Goal: Task Accomplishment & Management: Use online tool/utility

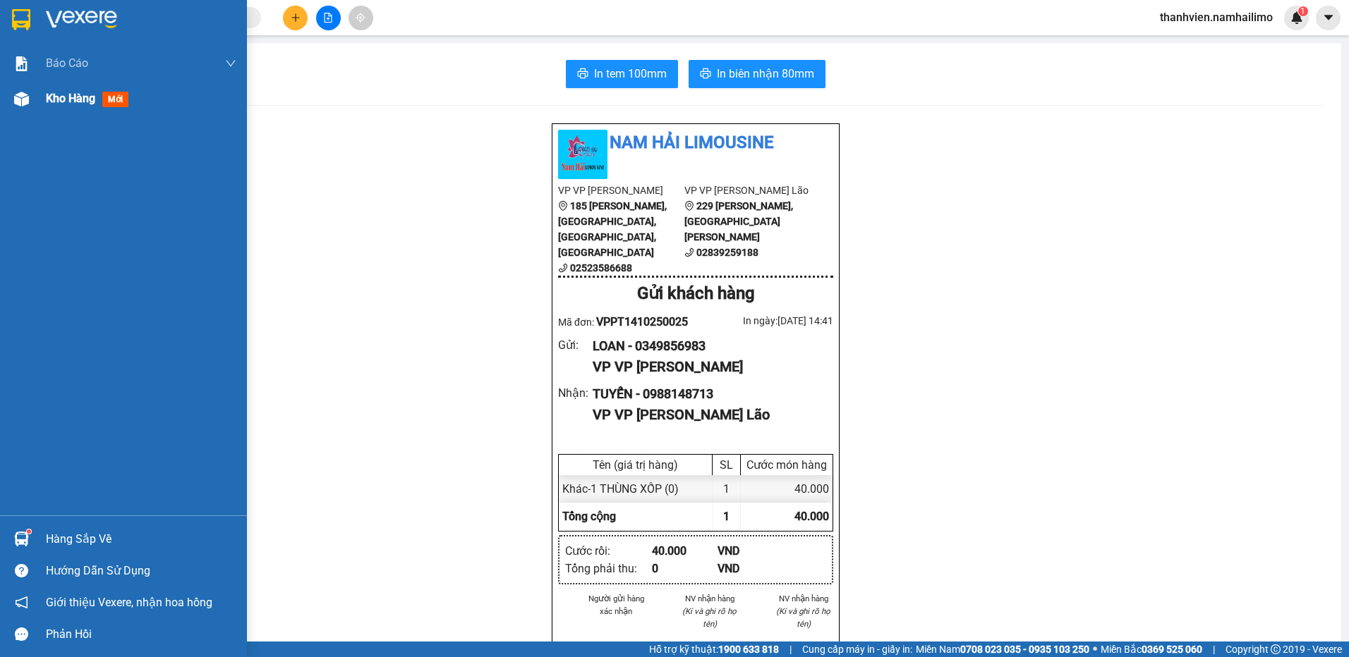
click at [63, 104] on span "Kho hàng" at bounding box center [70, 98] width 49 height 13
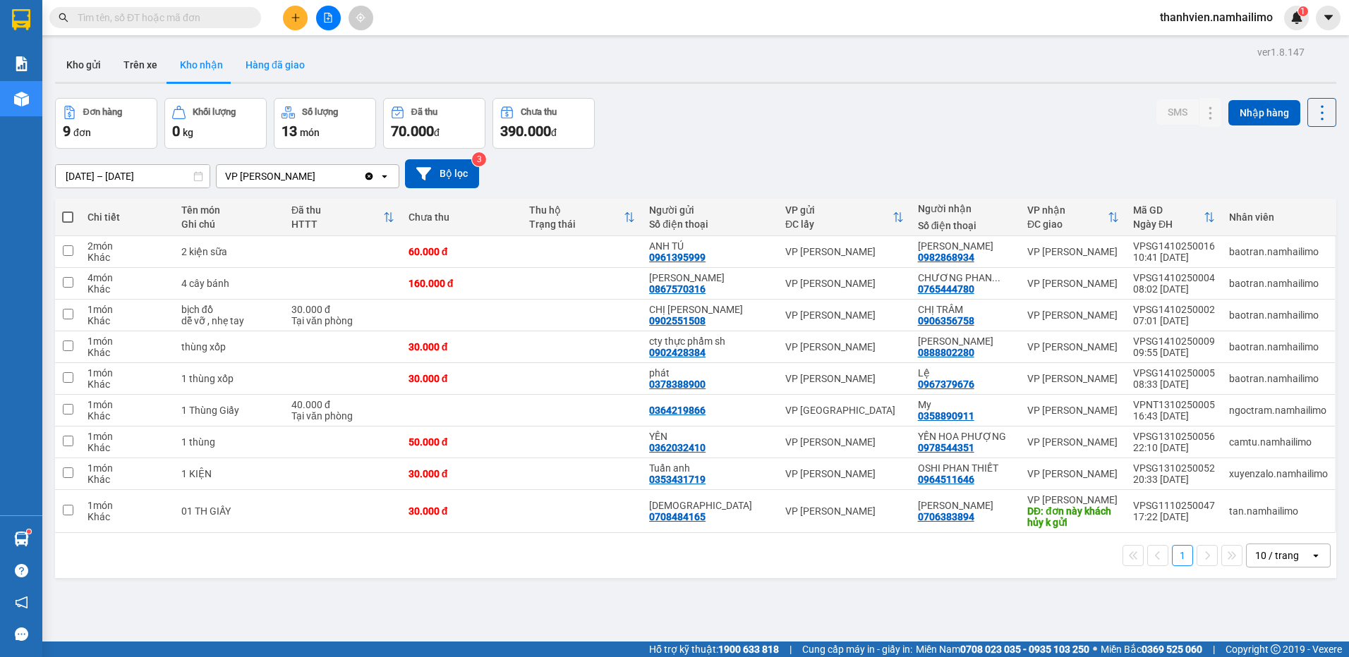
click at [293, 61] on button "Hàng đã giao" at bounding box center [275, 65] width 82 height 34
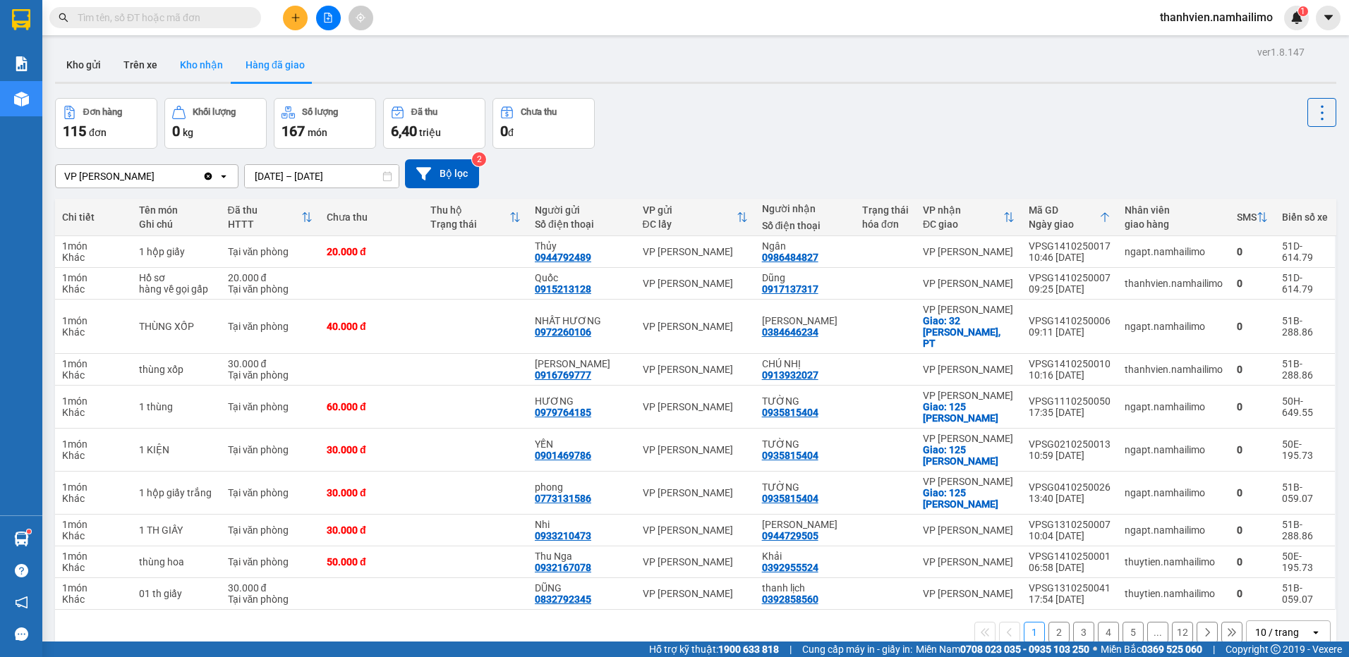
click at [189, 66] on button "Kho nhận" at bounding box center [202, 65] width 66 height 34
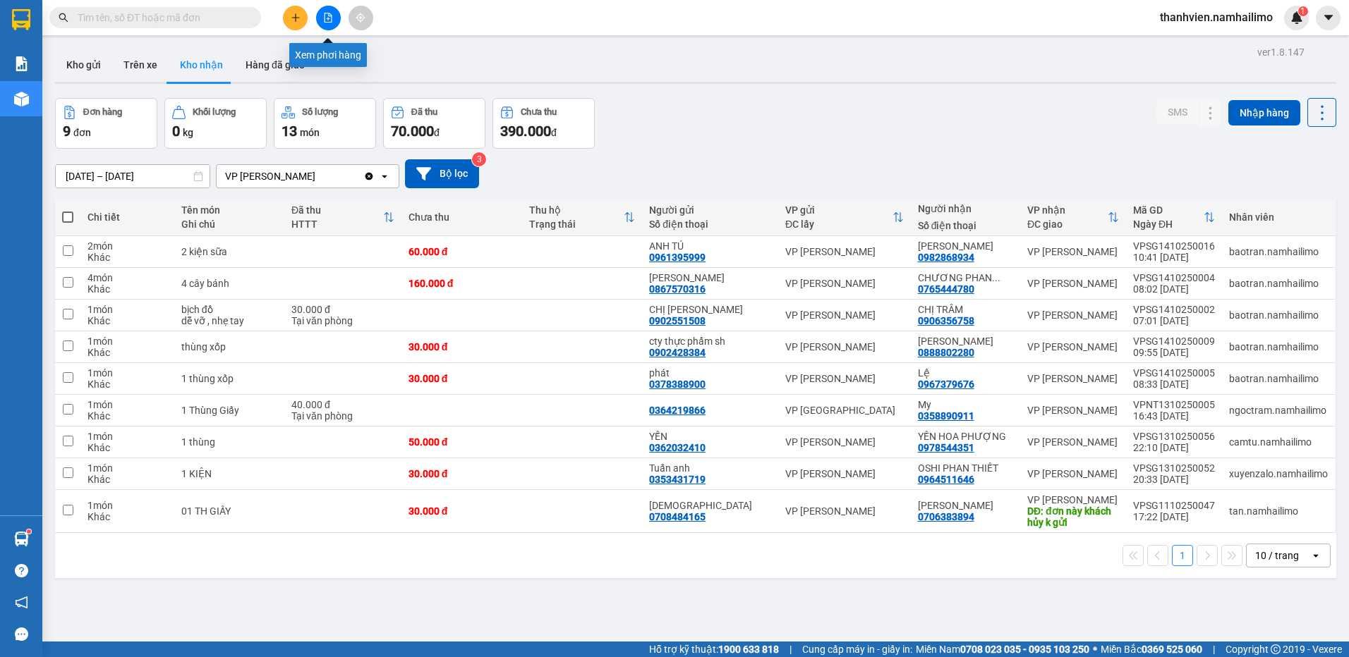
click at [327, 16] on icon "file-add" at bounding box center [328, 18] width 10 height 10
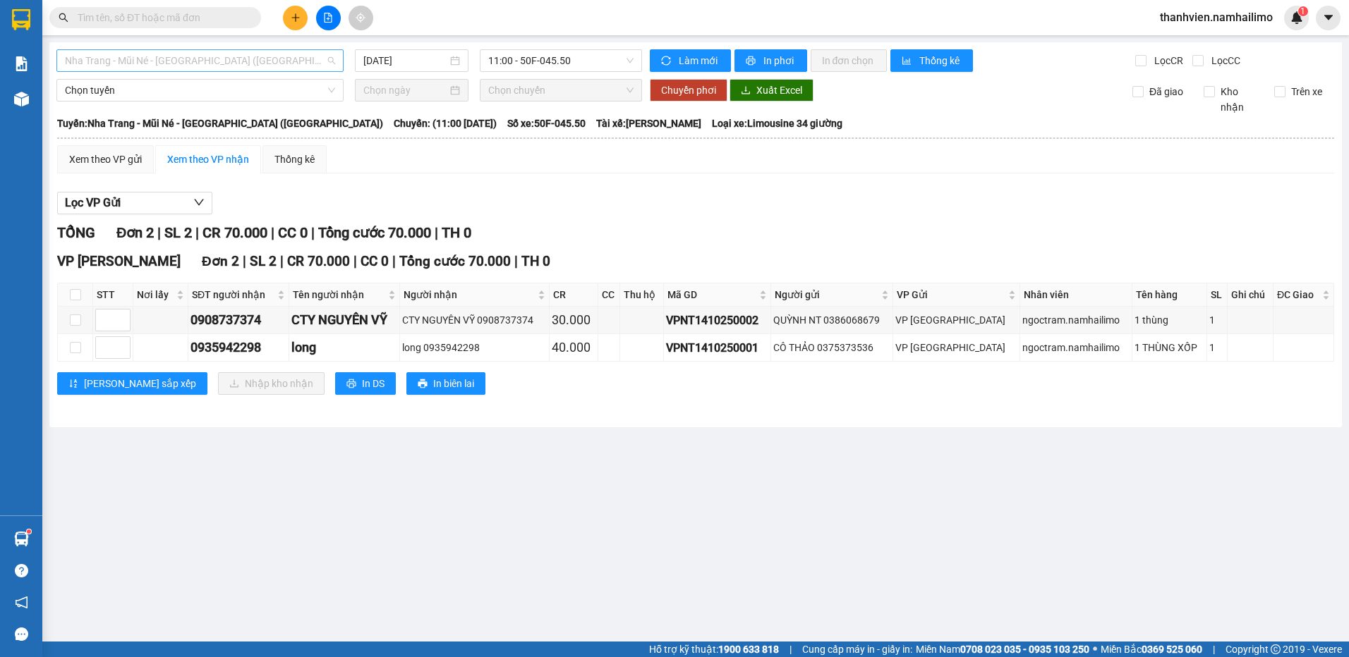
click at [286, 59] on span "Nha Trang - Mũi Né - [GEOGRAPHIC_DATA] ([GEOGRAPHIC_DATA])" at bounding box center [200, 60] width 270 height 21
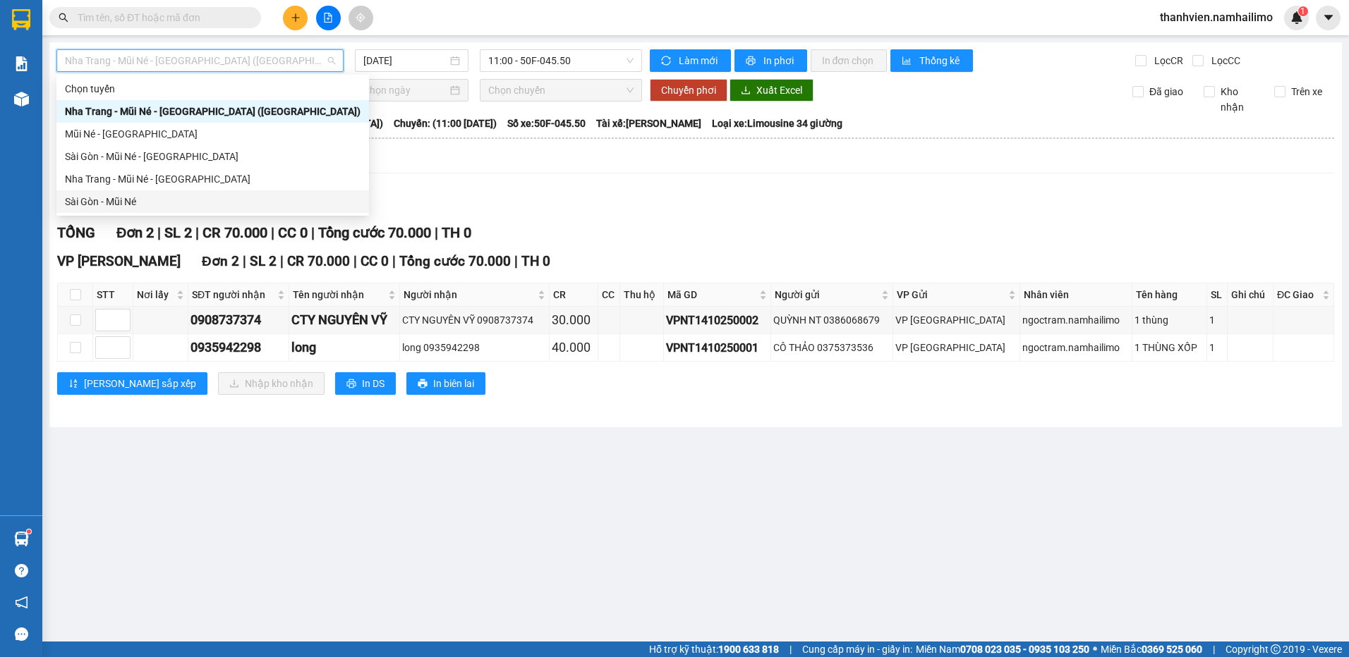
click at [130, 201] on div "Sài Gòn - Mũi Né" at bounding box center [213, 202] width 296 height 16
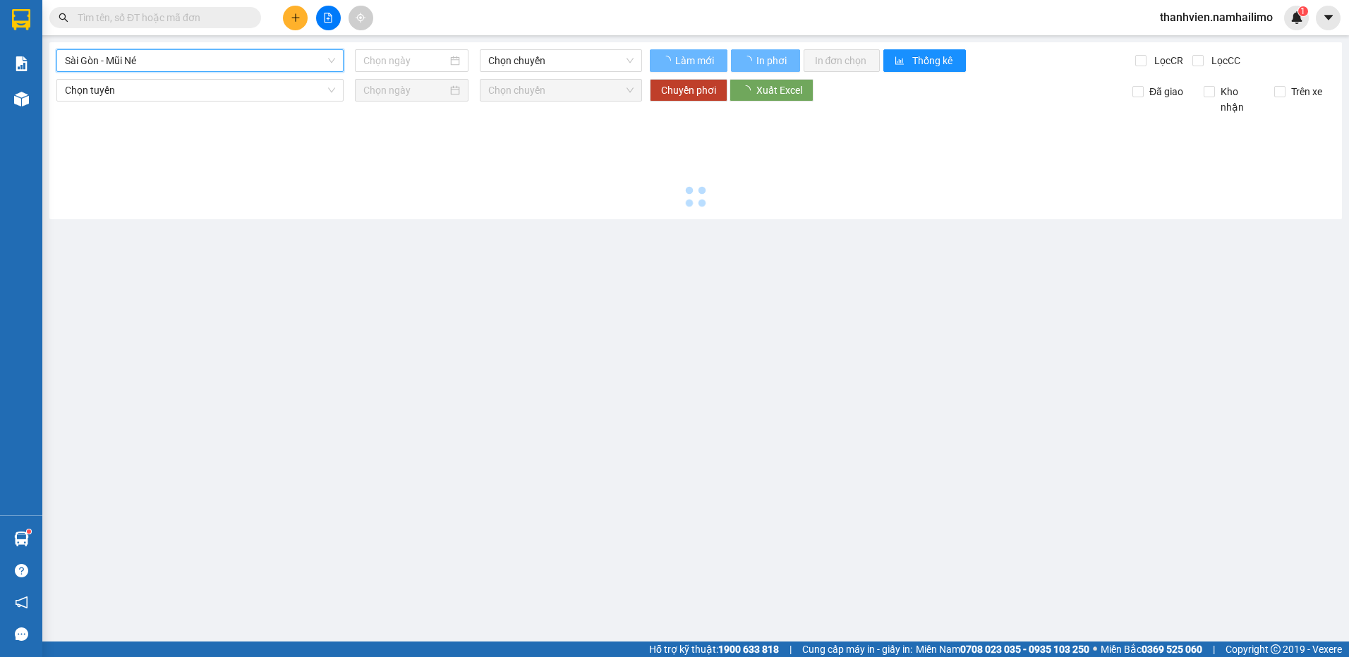
type input "[DATE]"
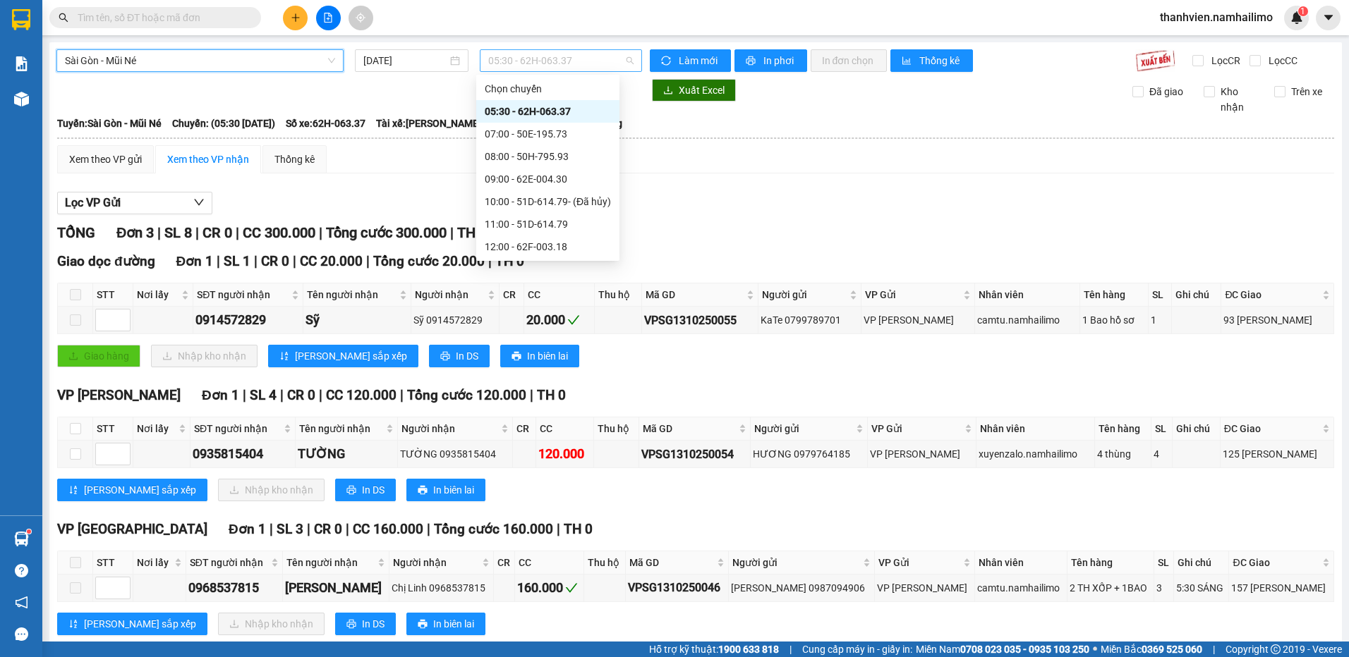
click at [605, 59] on span "05:30 - 62H-063.37" at bounding box center [561, 60] width 146 height 21
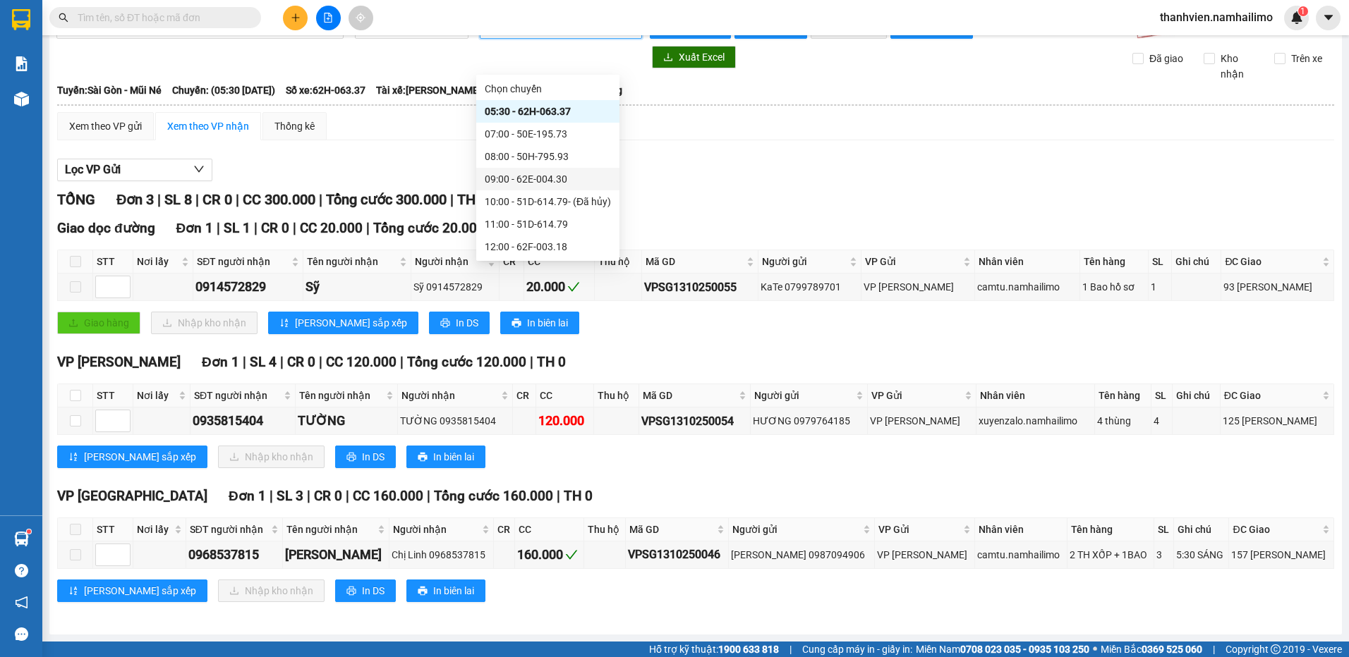
scroll to position [135, 0]
click at [583, 107] on div "12:00 - 62F-003.18" at bounding box center [548, 112] width 126 height 16
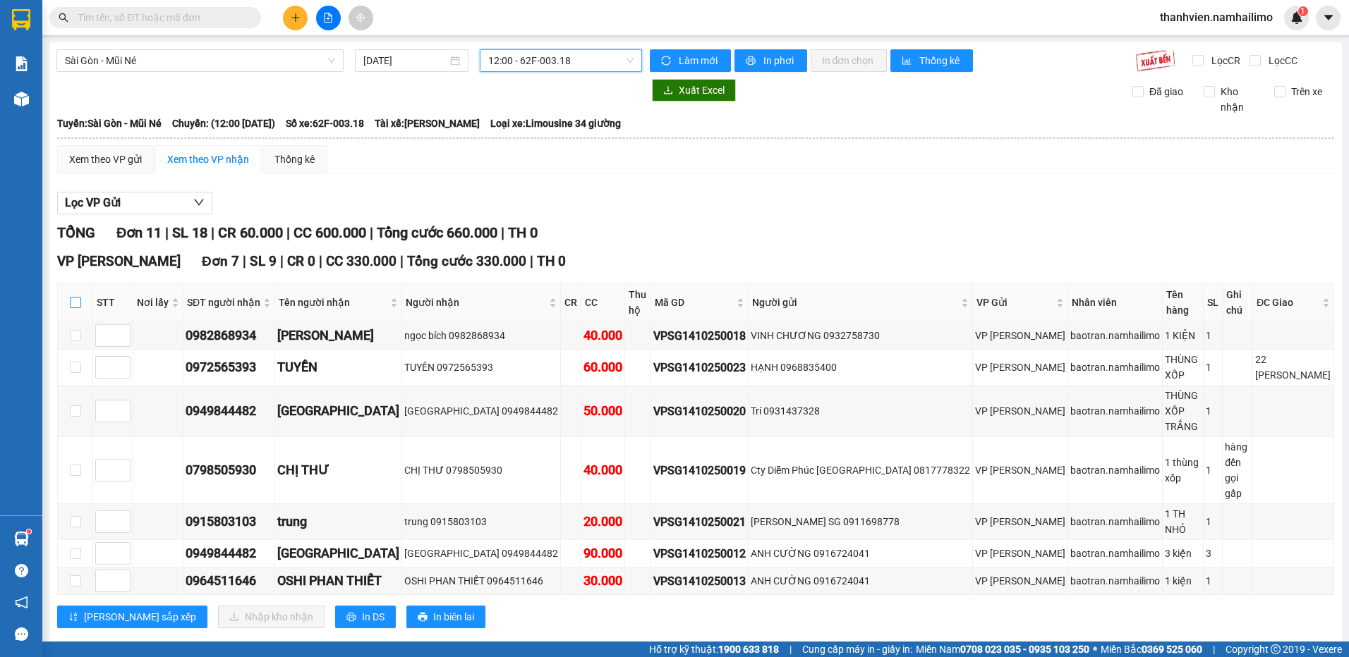
click at [75, 307] on input "checkbox" at bounding box center [75, 302] width 11 height 11
checkbox input "true"
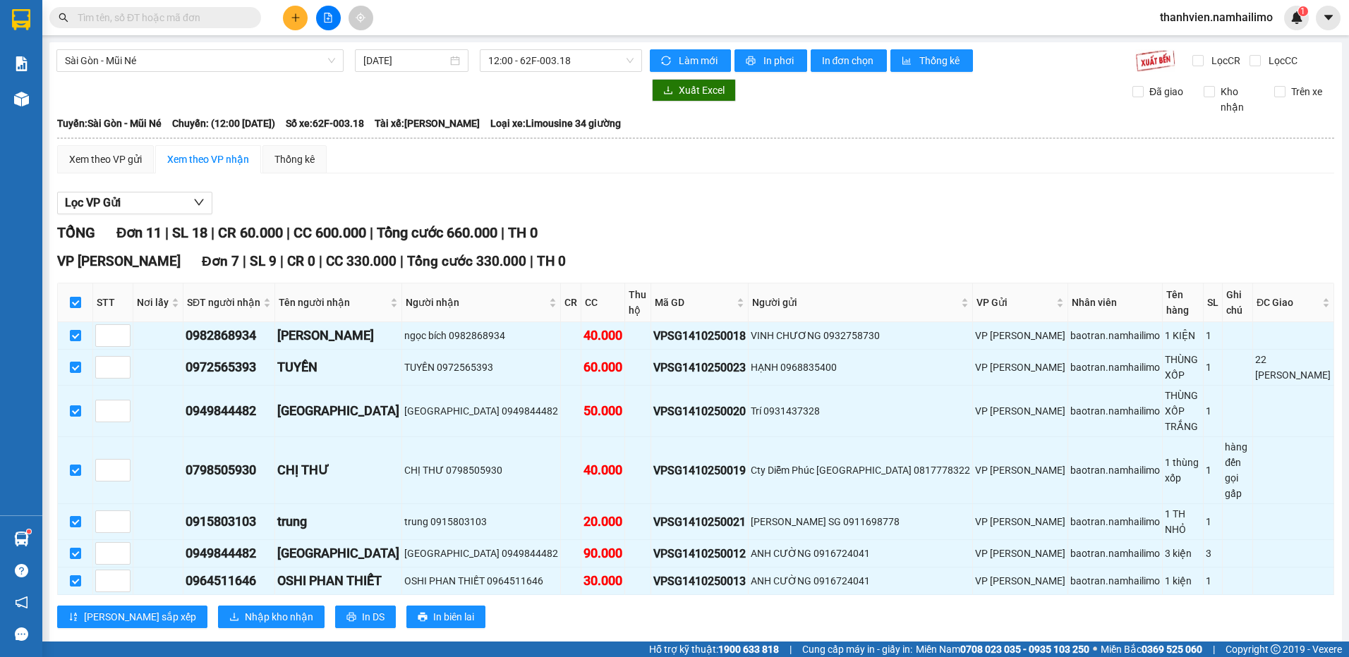
checkbox input "true"
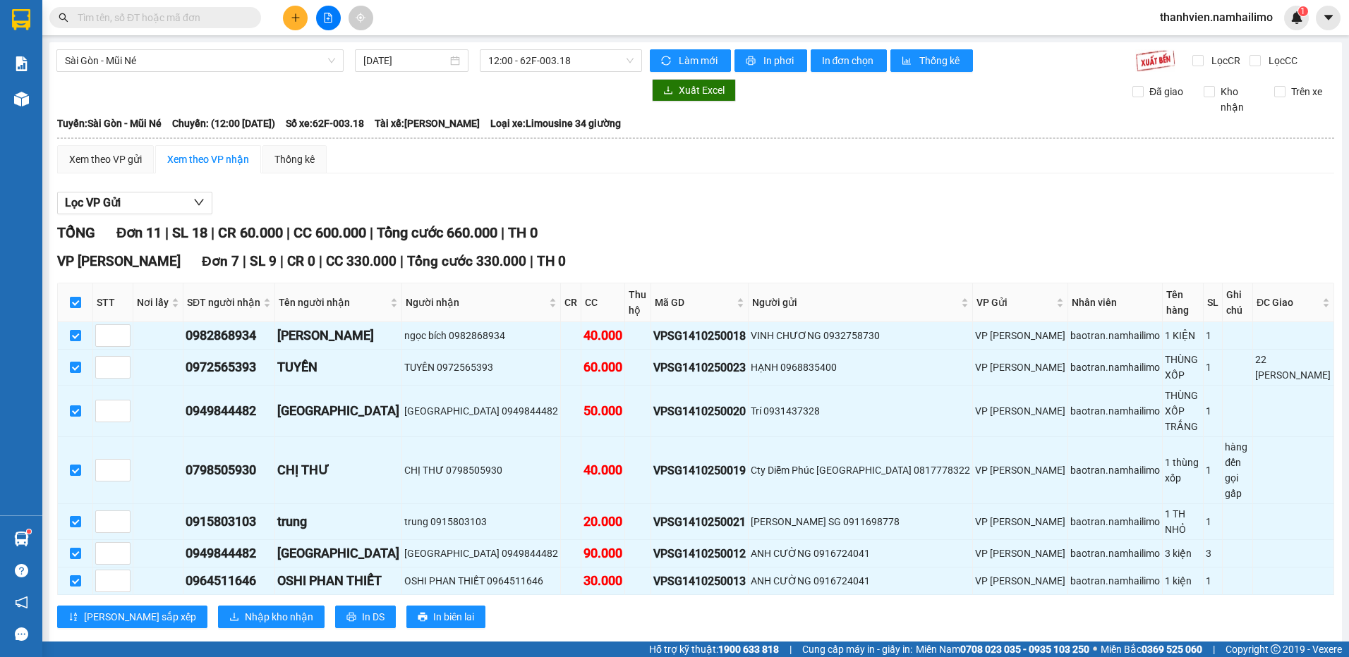
checkbox input "true"
click at [245, 609] on span "Nhập kho nhận" at bounding box center [279, 617] width 68 height 16
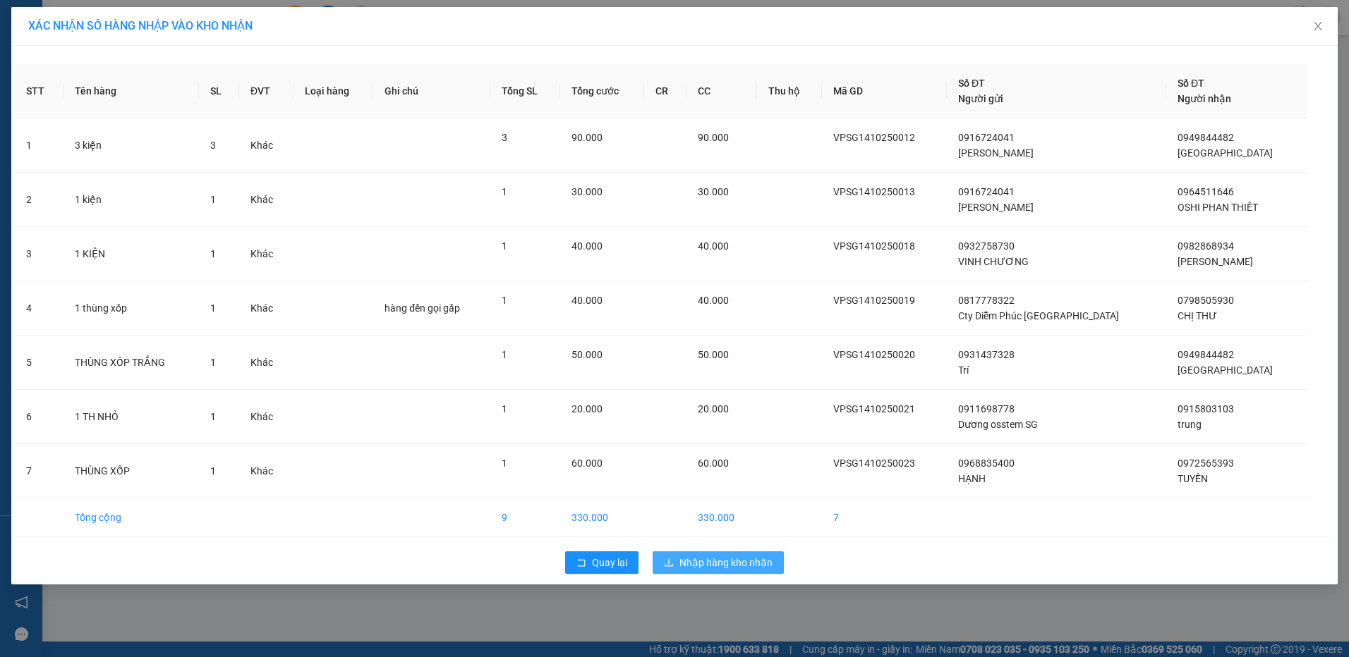
click at [765, 560] on span "Nhập hàng kho nhận" at bounding box center [725, 563] width 93 height 16
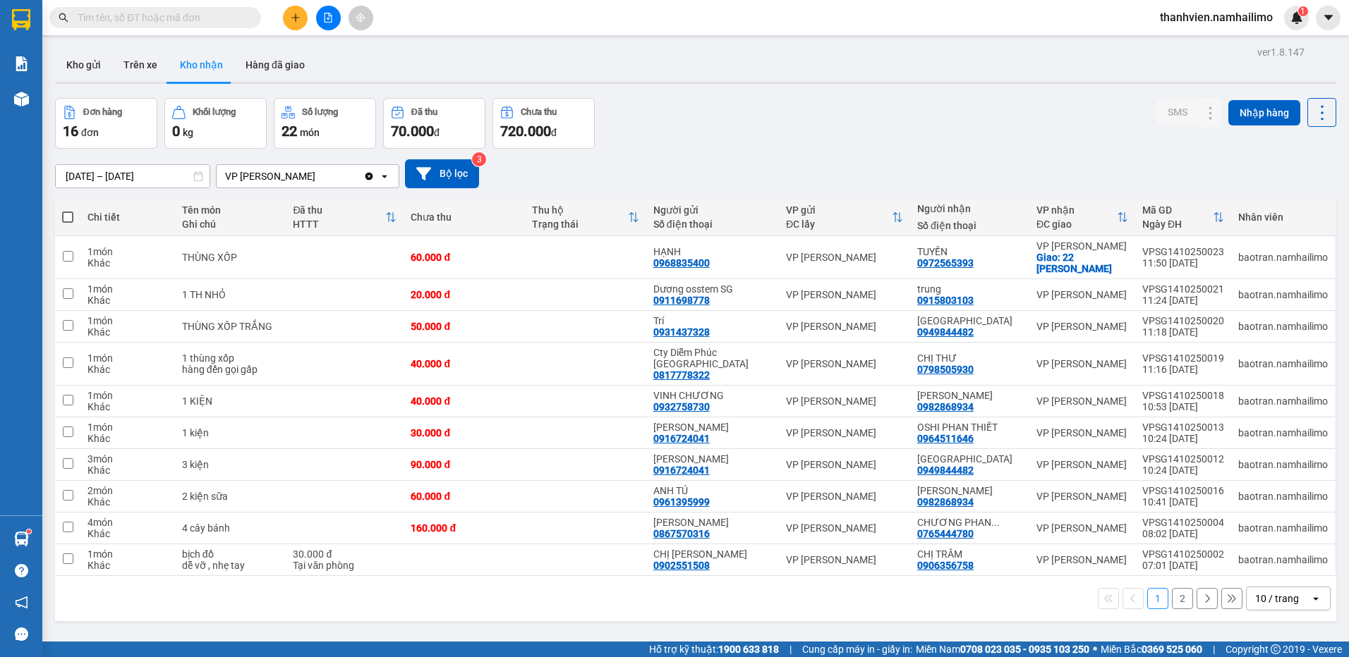
click at [752, 629] on div "ver 1.8.147 Kho gửi Trên xe Kho nhận Hàng đã giao Đơn hàng 16 đơn Khối lượng 0 …" at bounding box center [695, 370] width 1292 height 657
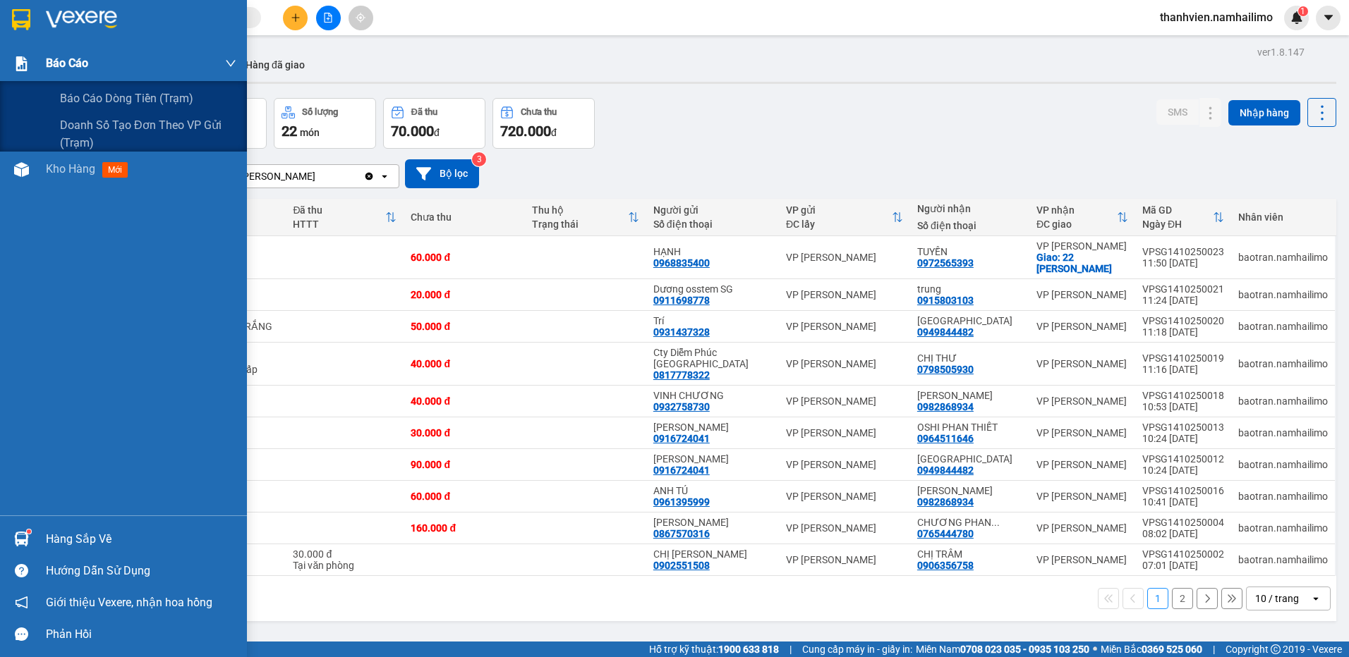
drag, startPoint x: 56, startPoint y: 68, endPoint x: 87, endPoint y: 97, distance: 42.4
click at [57, 67] on span "Báo cáo" at bounding box center [67, 63] width 42 height 18
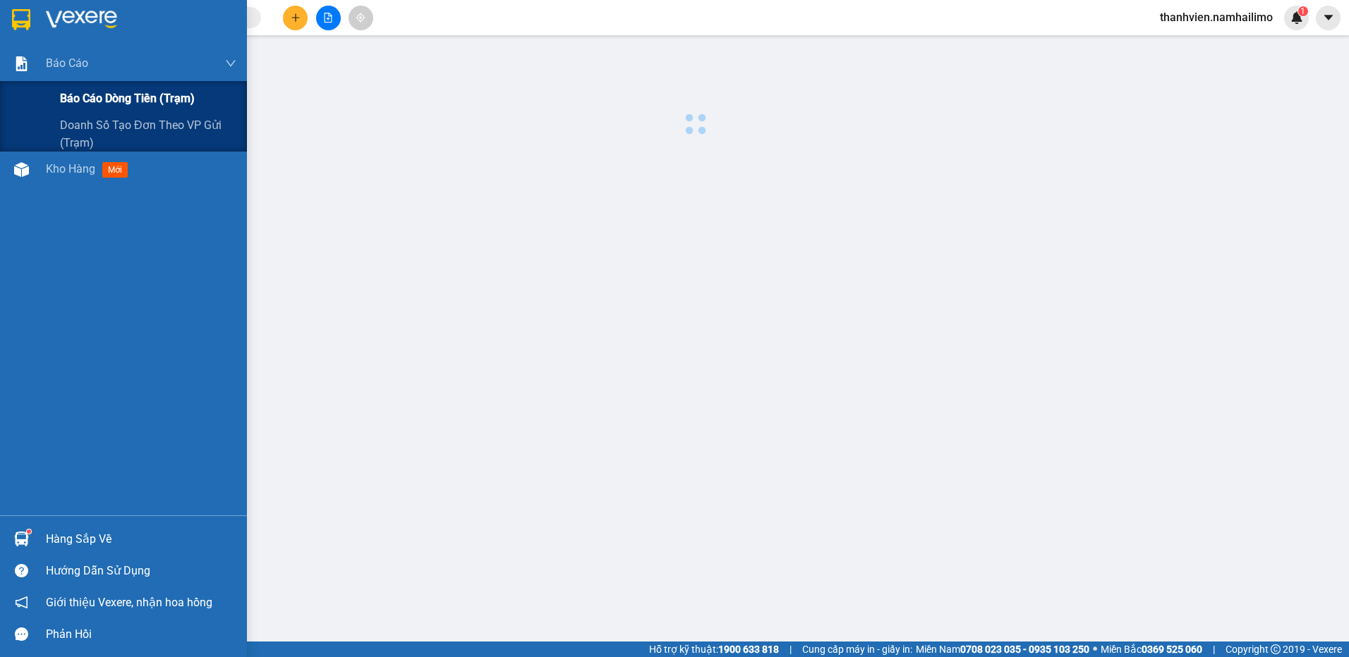
click at [109, 102] on span "Báo cáo dòng tiền (trạm)" at bounding box center [127, 99] width 135 height 18
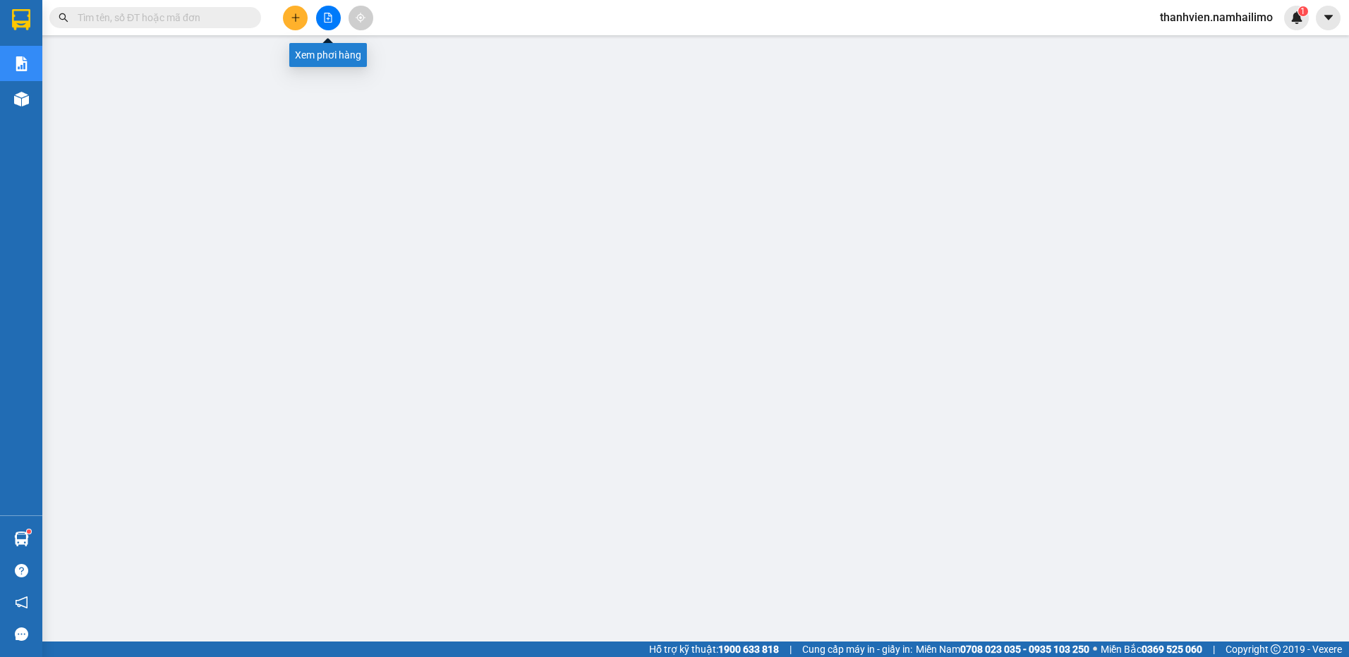
click at [323, 22] on icon "file-add" at bounding box center [328, 18] width 10 height 10
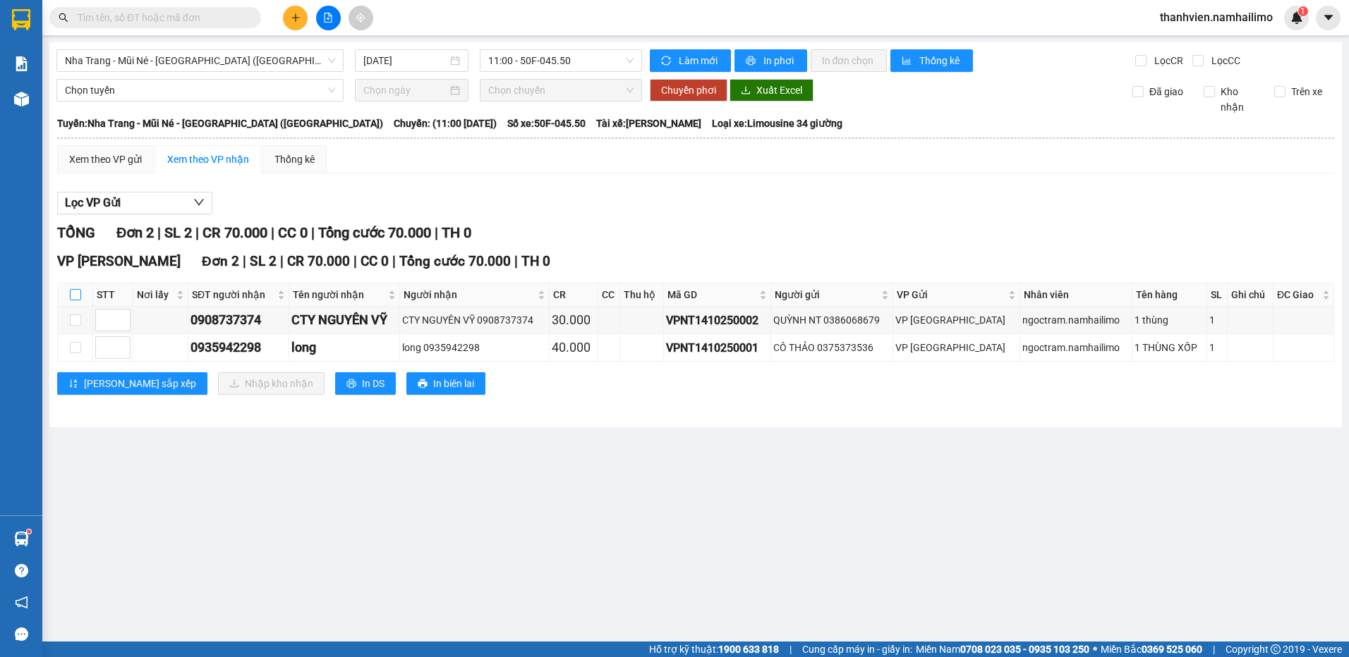
click at [80, 299] on input "checkbox" at bounding box center [75, 294] width 11 height 11
checkbox input "true"
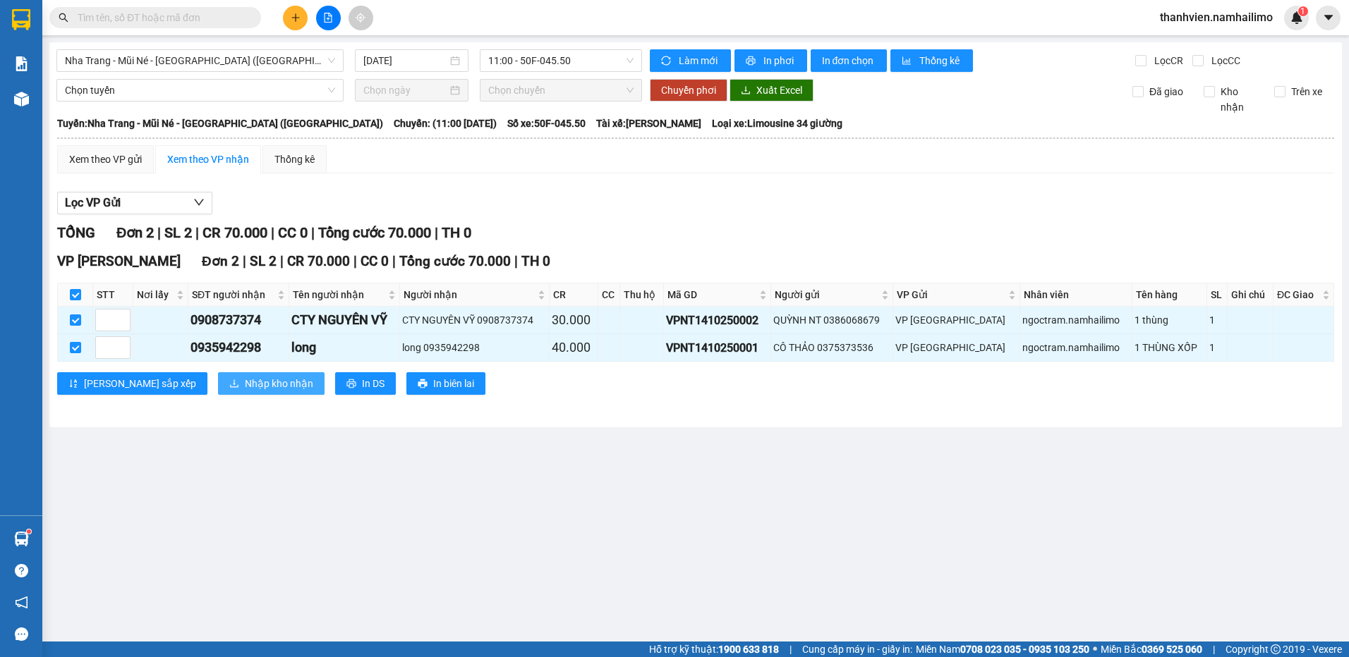
click at [245, 382] on span "Nhập kho nhận" at bounding box center [279, 384] width 68 height 16
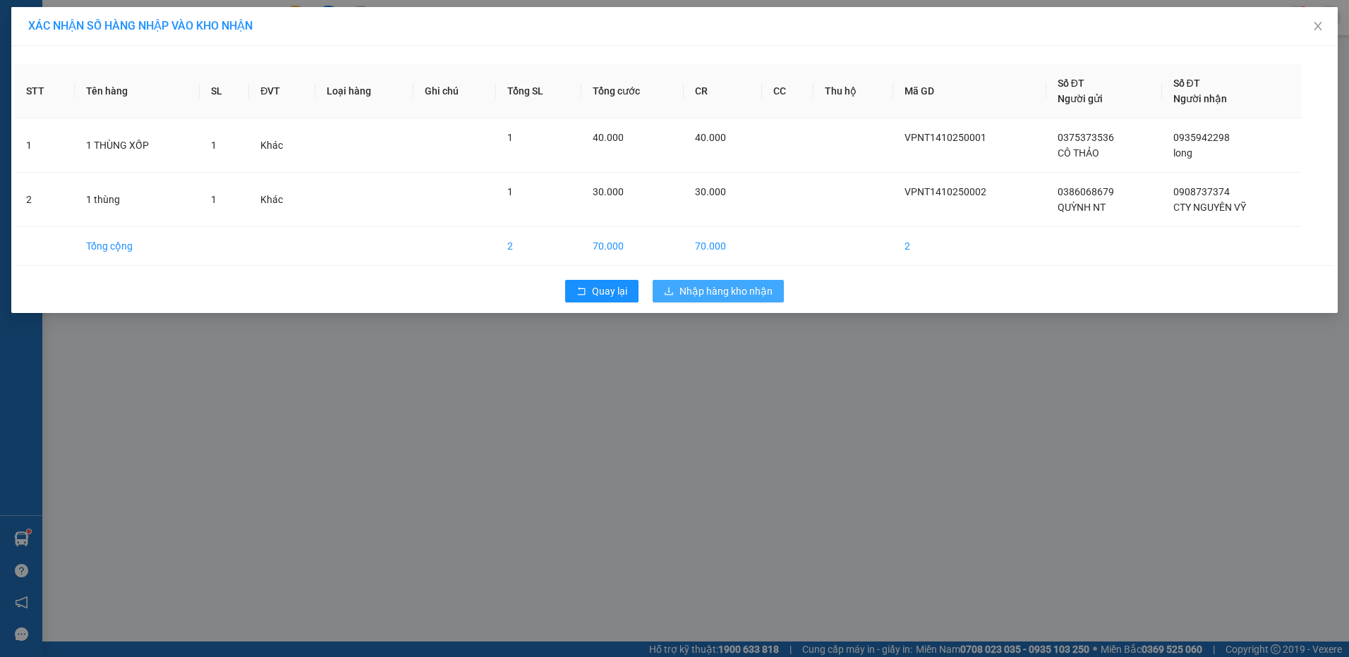
click at [743, 293] on span "Nhập hàng kho nhận" at bounding box center [725, 292] width 93 height 16
